Goal: Task Accomplishment & Management: Use online tool/utility

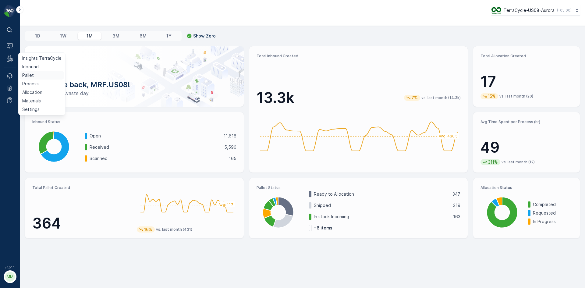
click at [30, 75] on p "Pallet" at bounding box center [28, 75] width 12 height 6
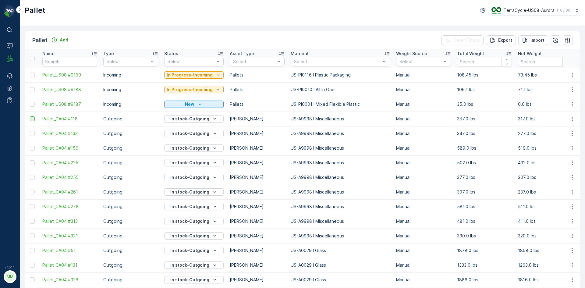
click at [32, 118] on div at bounding box center [32, 118] width 5 height 5
click at [30, 116] on input "checkbox" at bounding box center [30, 116] width 0 height 0
click at [32, 133] on div at bounding box center [32, 133] width 5 height 5
click at [30, 131] on input "checkbox" at bounding box center [30, 131] width 0 height 0
click at [33, 148] on div at bounding box center [32, 148] width 5 height 5
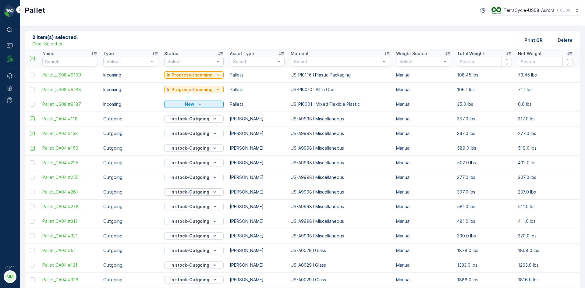
click at [30, 146] on input "checkbox" at bounding box center [30, 146] width 0 height 0
click at [32, 162] on div at bounding box center [32, 162] width 5 height 5
click at [30, 160] on input "checkbox" at bounding box center [30, 160] width 0 height 0
drag, startPoint x: 33, startPoint y: 178, endPoint x: 34, endPoint y: 187, distance: 9.5
click at [33, 178] on div at bounding box center [32, 177] width 5 height 5
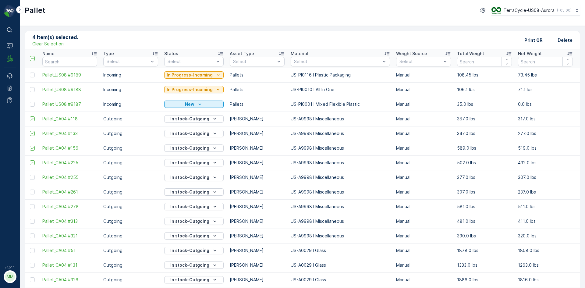
click at [30, 175] on input "checkbox" at bounding box center [30, 175] width 0 height 0
click at [32, 193] on div at bounding box center [32, 192] width 5 height 5
click at [30, 190] on input "checkbox" at bounding box center [30, 190] width 0 height 0
click at [33, 205] on div at bounding box center [32, 206] width 5 height 5
click at [30, 204] on input "checkbox" at bounding box center [30, 204] width 0 height 0
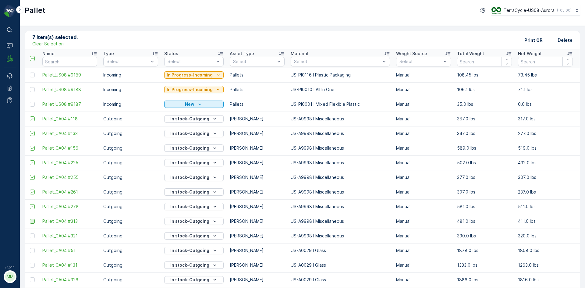
click at [31, 223] on div at bounding box center [32, 221] width 5 height 5
click at [30, 219] on input "checkbox" at bounding box center [30, 219] width 0 height 0
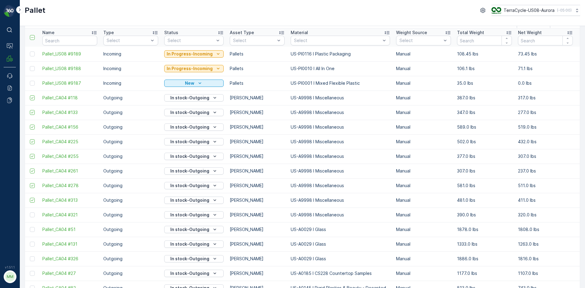
scroll to position [30, 0]
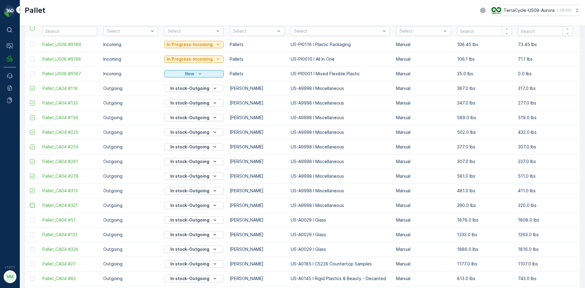
click at [31, 207] on div at bounding box center [32, 205] width 5 height 5
click at [30, 203] on input "checkbox" at bounding box center [30, 203] width 0 height 0
click at [32, 218] on div at bounding box center [32, 220] width 5 height 5
click at [30, 218] on input "checkbox" at bounding box center [30, 218] width 0 height 0
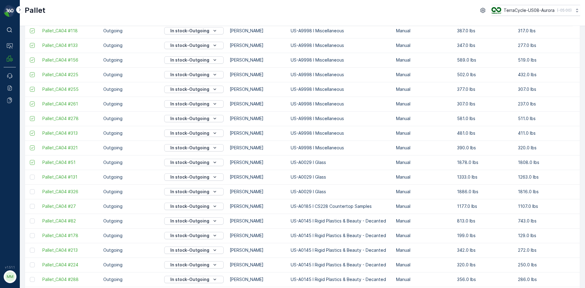
scroll to position [91, 0]
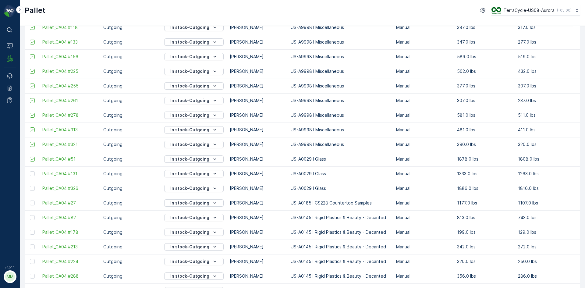
click at [33, 176] on td at bounding box center [32, 173] width 14 height 15
click at [32, 190] on div at bounding box center [32, 188] width 5 height 5
click at [30, 186] on input "checkbox" at bounding box center [30, 186] width 0 height 0
click at [32, 174] on div at bounding box center [32, 173] width 5 height 5
click at [30, 171] on input "checkbox" at bounding box center [30, 171] width 0 height 0
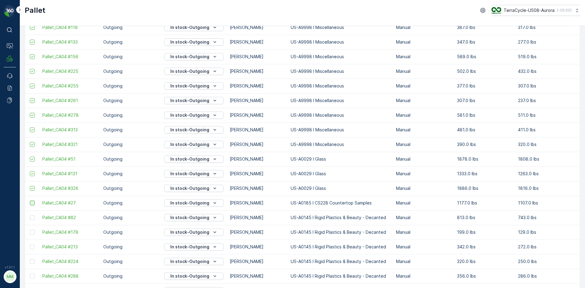
click at [33, 202] on div at bounding box center [32, 203] width 5 height 5
click at [30, 201] on input "checkbox" at bounding box center [30, 201] width 0 height 0
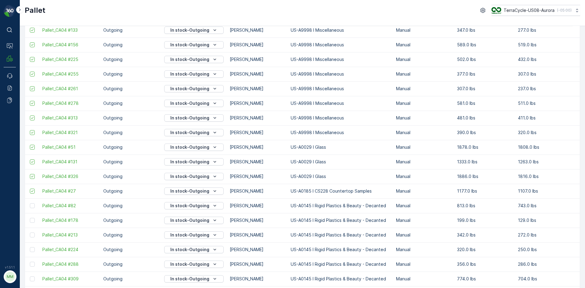
scroll to position [122, 0]
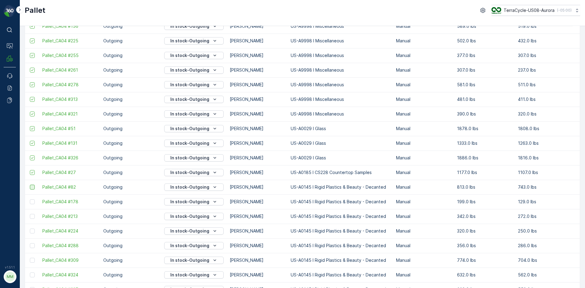
click at [32, 187] on div at bounding box center [32, 187] width 5 height 5
click at [30, 185] on input "checkbox" at bounding box center [30, 185] width 0 height 0
click at [33, 201] on div at bounding box center [32, 201] width 5 height 5
click at [30, 199] on input "checkbox" at bounding box center [30, 199] width 0 height 0
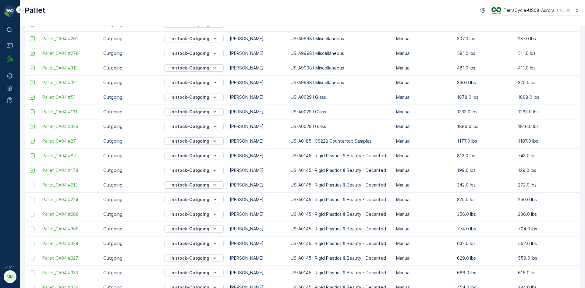
scroll to position [183, 0]
click at [30, 158] on td at bounding box center [32, 155] width 14 height 15
click at [34, 169] on div at bounding box center [32, 170] width 5 height 5
click at [30, 168] on input "checkbox" at bounding box center [30, 168] width 0 height 0
click at [33, 158] on div at bounding box center [32, 155] width 5 height 5
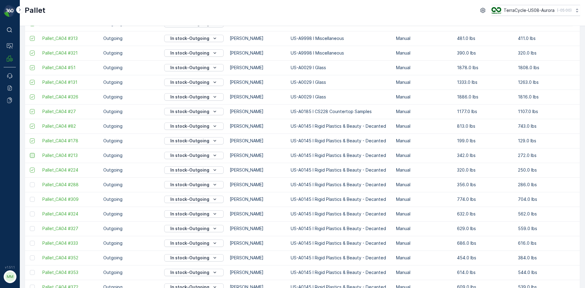
click at [30, 153] on input "checkbox" at bounding box center [30, 153] width 0 height 0
click at [34, 184] on div at bounding box center [32, 184] width 5 height 5
click at [30, 182] on input "checkbox" at bounding box center [30, 182] width 0 height 0
click at [33, 198] on div at bounding box center [32, 199] width 5 height 5
click at [30, 197] on input "checkbox" at bounding box center [30, 197] width 0 height 0
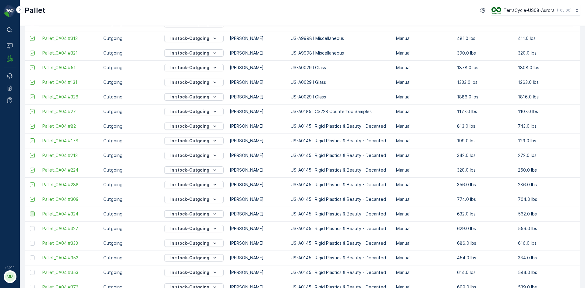
click at [32, 213] on div at bounding box center [32, 214] width 5 height 5
click at [30, 212] on input "checkbox" at bounding box center [30, 212] width 0 height 0
click at [33, 229] on div at bounding box center [32, 228] width 5 height 5
click at [30, 226] on input "checkbox" at bounding box center [30, 226] width 0 height 0
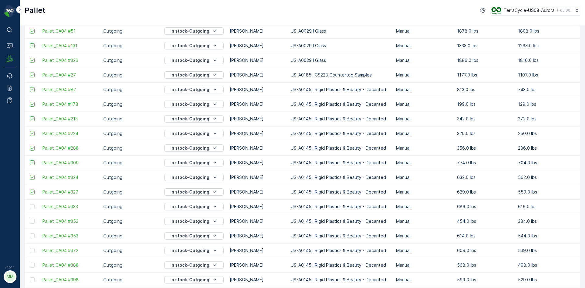
scroll to position [274, 0]
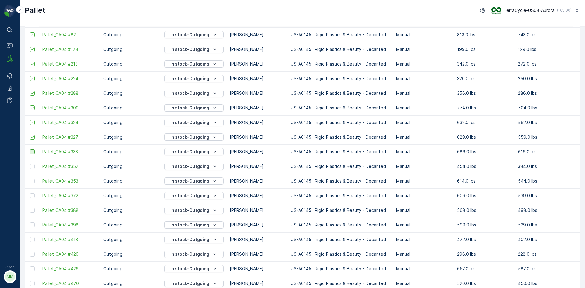
click at [33, 153] on div at bounding box center [32, 151] width 5 height 5
click at [30, 149] on input "checkbox" at bounding box center [30, 149] width 0 height 0
click at [32, 166] on div at bounding box center [32, 166] width 5 height 5
click at [30, 164] on input "checkbox" at bounding box center [30, 164] width 0 height 0
click at [32, 181] on div at bounding box center [32, 181] width 5 height 5
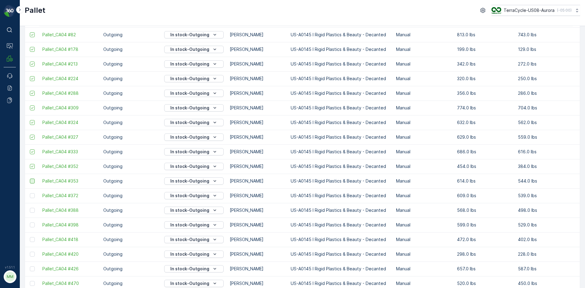
click at [30, 179] on input "checkbox" at bounding box center [30, 179] width 0 height 0
click at [33, 195] on div at bounding box center [32, 195] width 5 height 5
click at [30, 193] on input "checkbox" at bounding box center [30, 193] width 0 height 0
click at [34, 212] on div at bounding box center [32, 210] width 5 height 5
click at [30, 208] on input "checkbox" at bounding box center [30, 208] width 0 height 0
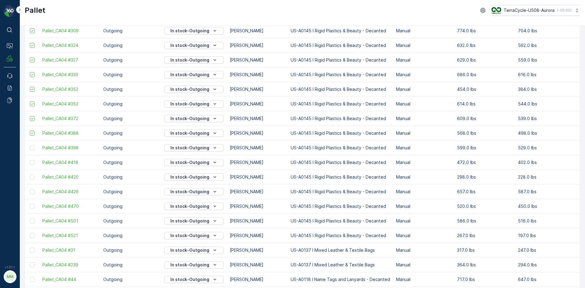
scroll to position [396, 0]
click at [32, 104] on div at bounding box center [32, 103] width 5 height 5
click at [30, 101] on input "checkbox" at bounding box center [30, 101] width 0 height 0
click at [33, 117] on div at bounding box center [32, 117] width 5 height 5
click at [30, 115] on input "checkbox" at bounding box center [30, 115] width 0 height 0
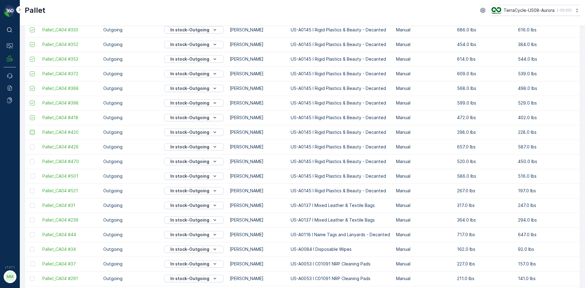
click at [32, 134] on div at bounding box center [32, 132] width 5 height 5
click at [30, 130] on input "checkbox" at bounding box center [30, 130] width 0 height 0
click at [32, 148] on div at bounding box center [32, 146] width 5 height 5
click at [30, 144] on input "checkbox" at bounding box center [30, 144] width 0 height 0
click at [32, 162] on div at bounding box center [32, 161] width 5 height 5
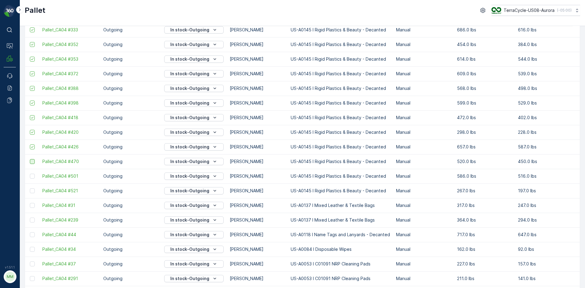
click at [30, 159] on input "checkbox" at bounding box center [30, 159] width 0 height 0
click at [32, 176] on div at bounding box center [32, 176] width 5 height 5
click at [30, 174] on input "checkbox" at bounding box center [30, 174] width 0 height 0
click at [34, 190] on div at bounding box center [32, 190] width 5 height 5
click at [30, 188] on input "checkbox" at bounding box center [30, 188] width 0 height 0
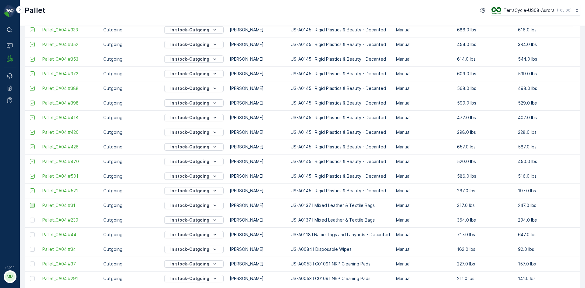
click at [34, 205] on div at bounding box center [32, 205] width 5 height 5
click at [30, 203] on input "checkbox" at bounding box center [30, 203] width 0 height 0
click at [32, 219] on div at bounding box center [32, 220] width 5 height 5
click at [30, 218] on input "checkbox" at bounding box center [30, 218] width 0 height 0
drag, startPoint x: 30, startPoint y: 233, endPoint x: 41, endPoint y: 211, distance: 24.7
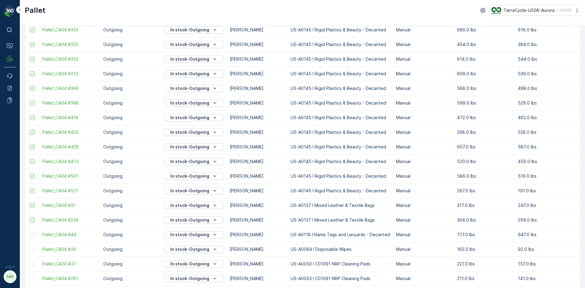
click at [30, 233] on div at bounding box center [32, 234] width 5 height 5
click at [30, 232] on input "checkbox" at bounding box center [30, 232] width 0 height 0
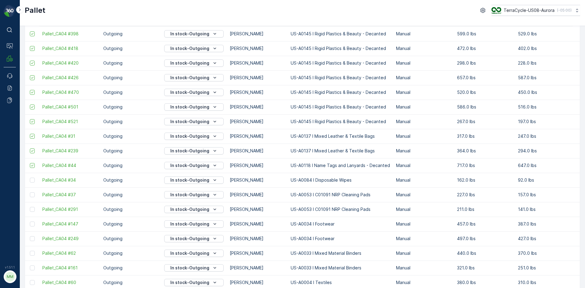
scroll to position [488, 0]
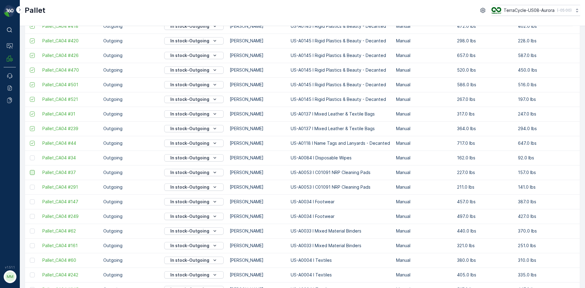
drag, startPoint x: 31, startPoint y: 160, endPoint x: 32, endPoint y: 171, distance: 11.4
click at [31, 160] on div at bounding box center [32, 157] width 5 height 5
click at [30, 155] on input "checkbox" at bounding box center [30, 155] width 0 height 0
click at [32, 171] on div at bounding box center [32, 172] width 5 height 5
click at [30, 170] on input "checkbox" at bounding box center [30, 170] width 0 height 0
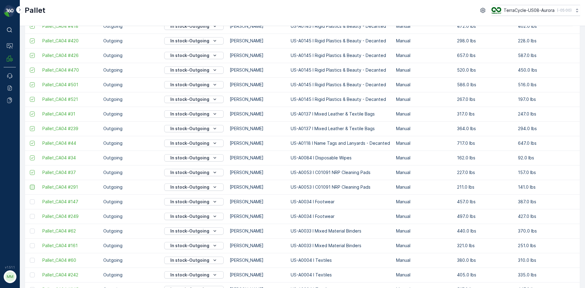
click at [33, 187] on div at bounding box center [32, 187] width 5 height 5
click at [30, 185] on input "checkbox" at bounding box center [30, 185] width 0 height 0
click at [31, 201] on div at bounding box center [32, 201] width 5 height 5
click at [30, 199] on input "checkbox" at bounding box center [30, 199] width 0 height 0
click at [33, 215] on div at bounding box center [32, 216] width 5 height 5
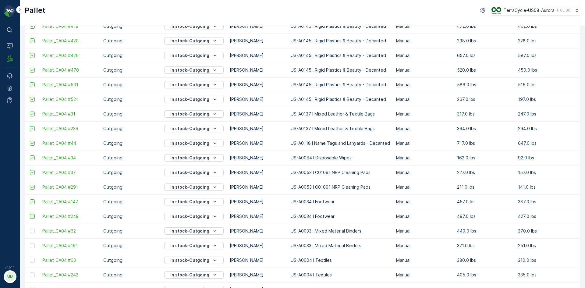
click at [30, 214] on input "checkbox" at bounding box center [30, 214] width 0 height 0
click at [33, 230] on div at bounding box center [32, 231] width 5 height 5
click at [30, 229] on input "checkbox" at bounding box center [30, 229] width 0 height 0
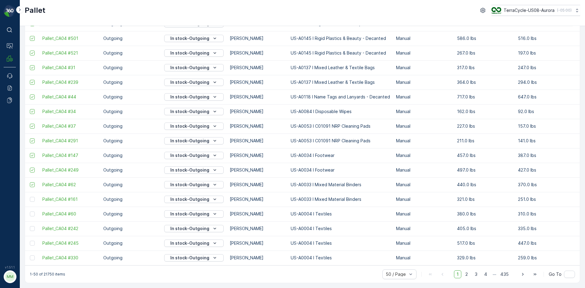
scroll to position [537, 0]
click at [30, 197] on div at bounding box center [32, 199] width 5 height 5
click at [30, 197] on input "checkbox" at bounding box center [30, 197] width 0 height 0
click at [31, 212] on div at bounding box center [32, 214] width 5 height 5
click at [30, 212] on input "checkbox" at bounding box center [30, 212] width 0 height 0
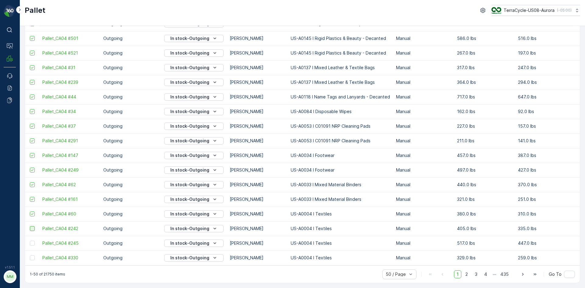
click at [34, 226] on div at bounding box center [32, 228] width 5 height 5
click at [30, 226] on input "checkbox" at bounding box center [30, 226] width 0 height 0
click at [32, 242] on div at bounding box center [32, 243] width 5 height 5
click at [30, 241] on input "checkbox" at bounding box center [30, 241] width 0 height 0
click at [33, 255] on div at bounding box center [32, 257] width 5 height 5
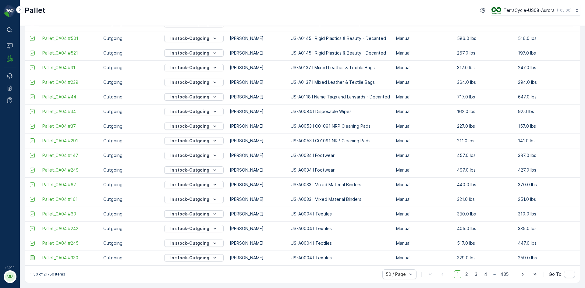
click at [30, 255] on input "checkbox" at bounding box center [30, 255] width 0 height 0
click at [466, 276] on span "2" at bounding box center [467, 274] width 8 height 8
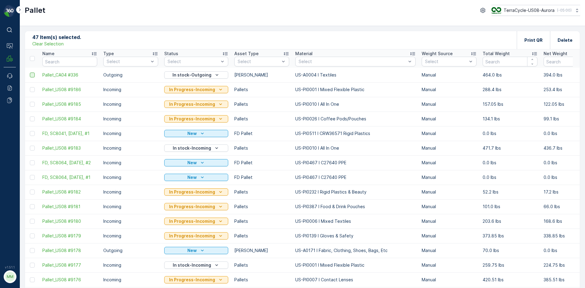
click at [31, 74] on div at bounding box center [32, 75] width 5 height 5
click at [30, 73] on input "checkbox" at bounding box center [30, 73] width 0 height 0
click at [528, 42] on p "Print QR" at bounding box center [534, 40] width 18 height 6
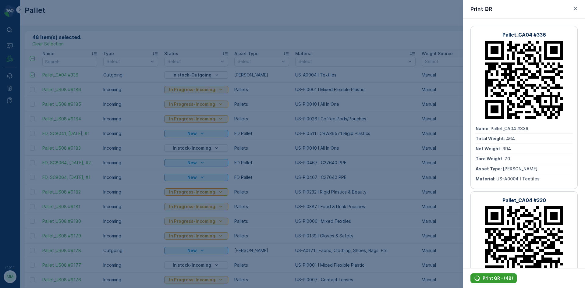
click at [491, 278] on p "Print QR - (48)" at bounding box center [498, 278] width 30 height 6
click at [575, 11] on icon "button" at bounding box center [575, 8] width 6 height 6
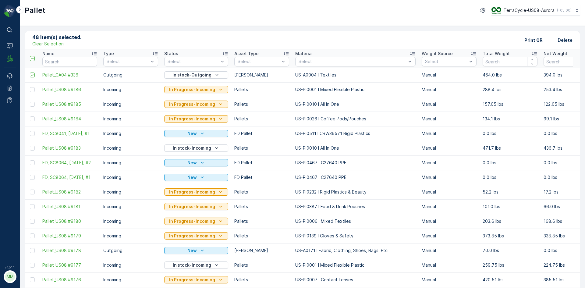
click at [39, 44] on p "Clear Selection" at bounding box center [47, 44] width 31 height 6
